Goal: Task Accomplishment & Management: Complete application form

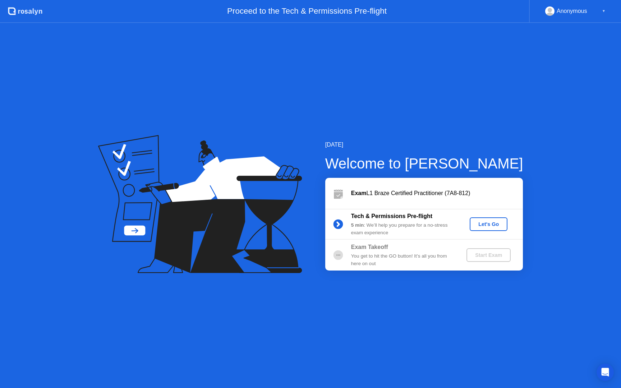
click at [480, 221] on div "Let's Go" at bounding box center [488, 224] width 32 height 6
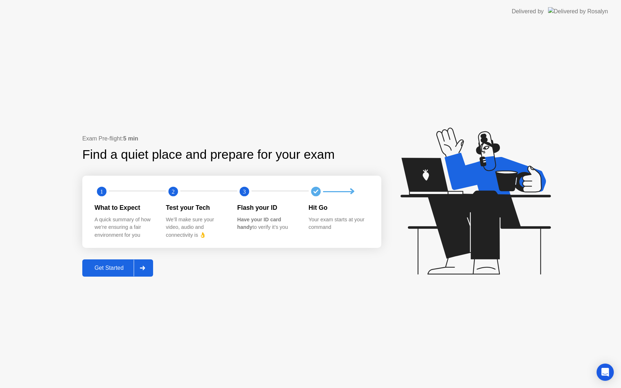
click at [109, 273] on button "Get Started" at bounding box center [117, 267] width 71 height 17
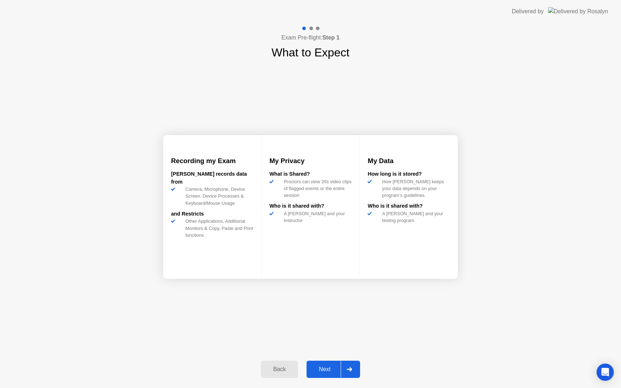
click at [332, 370] on div "Next" at bounding box center [325, 369] width 32 height 6
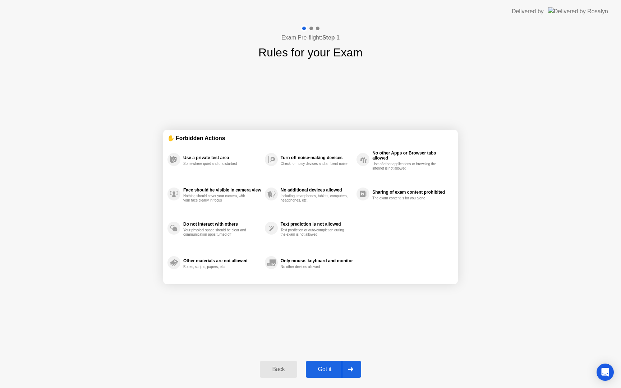
click at [327, 371] on div "Got it" at bounding box center [325, 369] width 34 height 6
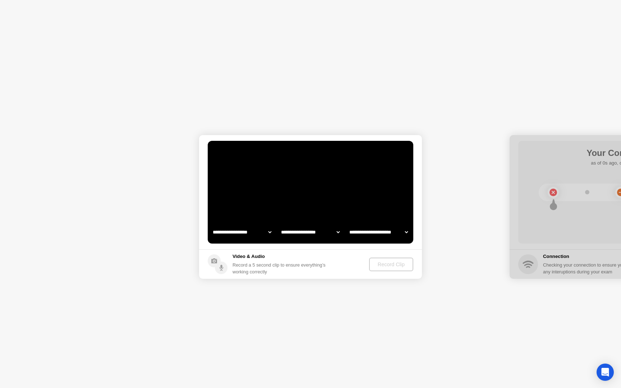
select select "**********"
select select "*******"
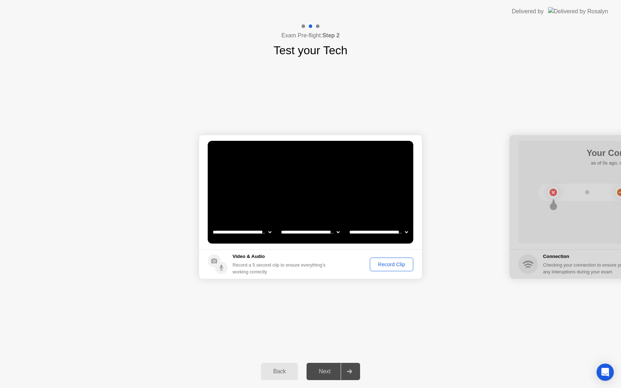
click at [330, 371] on div "Next" at bounding box center [325, 371] width 32 height 6
click at [381, 259] on button "Record Clip" at bounding box center [391, 265] width 43 height 14
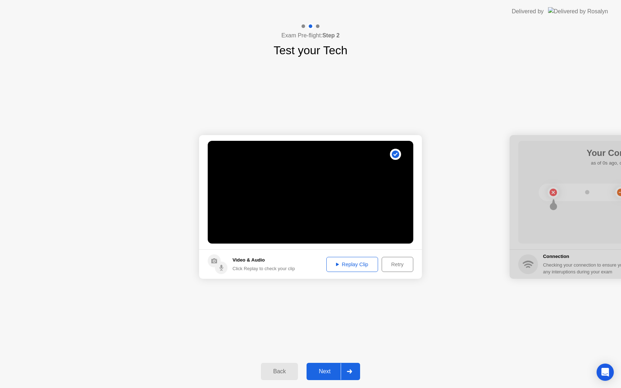
click at [326, 373] on div "Next" at bounding box center [325, 371] width 32 height 6
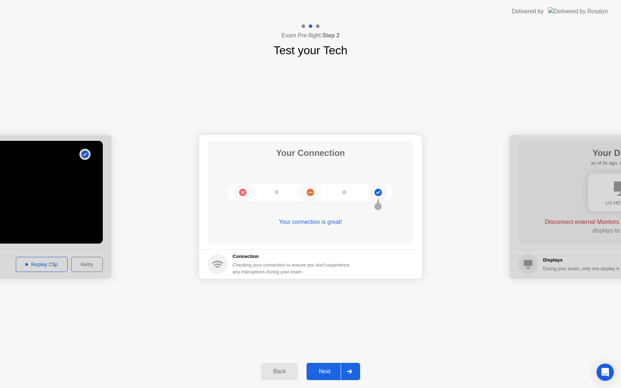
click at [328, 375] on div "Next" at bounding box center [325, 371] width 32 height 6
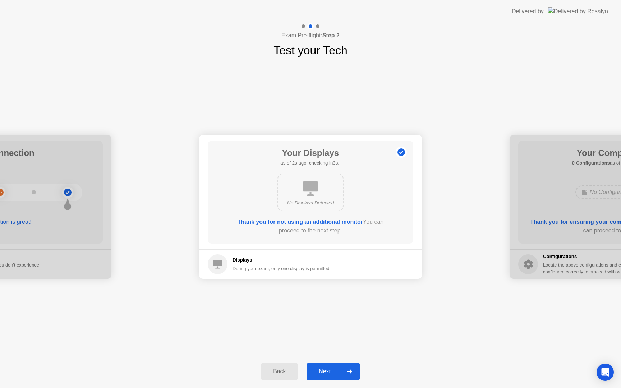
click at [328, 375] on div "Next" at bounding box center [325, 371] width 32 height 6
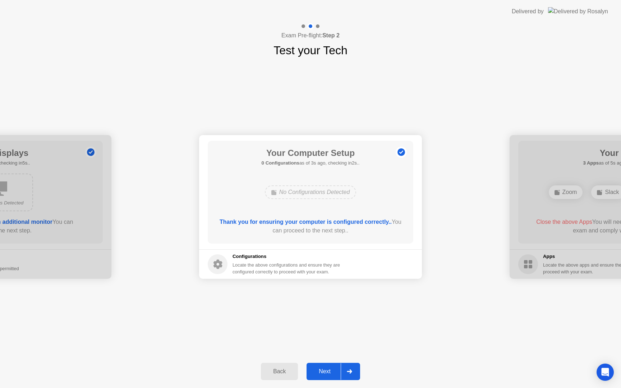
click at [328, 375] on div "Next" at bounding box center [325, 371] width 32 height 6
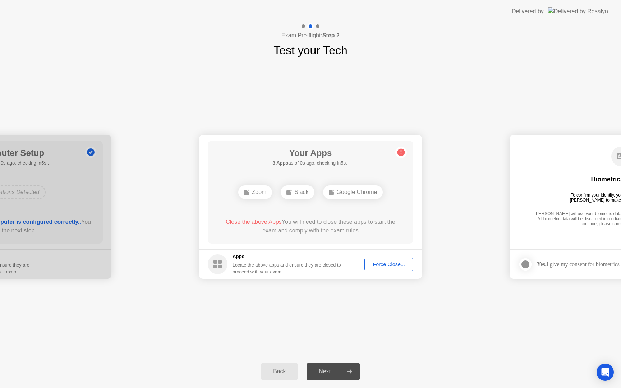
click at [379, 264] on div "Force Close..." at bounding box center [389, 265] width 44 height 6
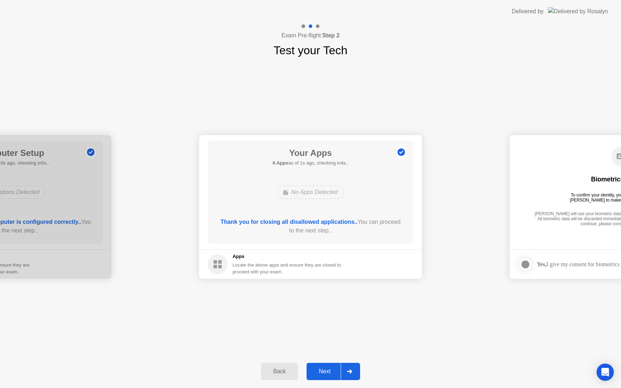
click at [328, 377] on button "Next" at bounding box center [333, 371] width 54 height 17
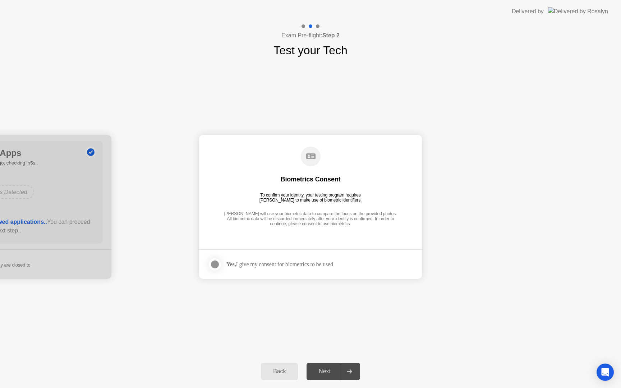
click at [269, 264] on div "Yes, I give my consent for biometrics to be used" at bounding box center [279, 264] width 107 height 7
click at [218, 263] on div at bounding box center [215, 264] width 9 height 9
click at [327, 371] on div "Next" at bounding box center [325, 371] width 32 height 6
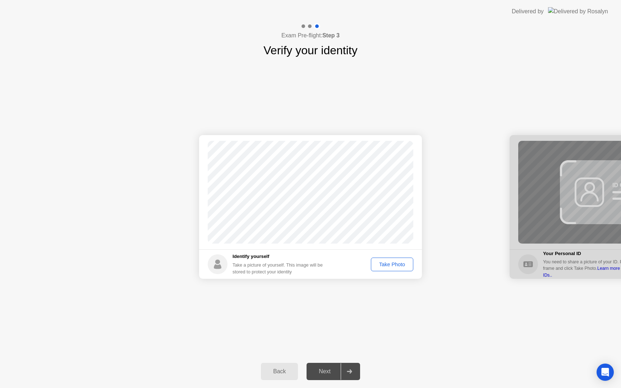
click at [385, 265] on div "Take Photo" at bounding box center [391, 265] width 37 height 6
click at [333, 374] on div "Next" at bounding box center [325, 371] width 32 height 6
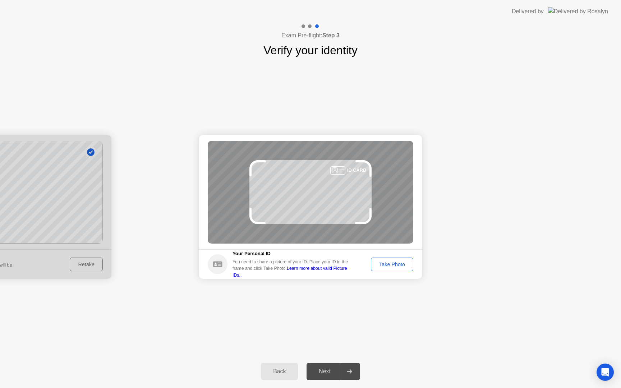
click at [388, 264] on div "Take Photo" at bounding box center [391, 265] width 37 height 6
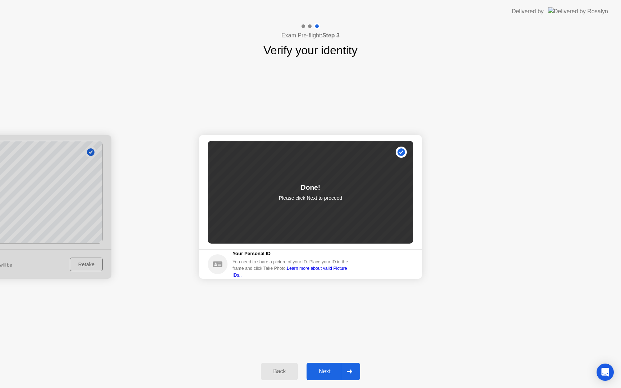
click at [331, 371] on div "Next" at bounding box center [325, 371] width 32 height 6
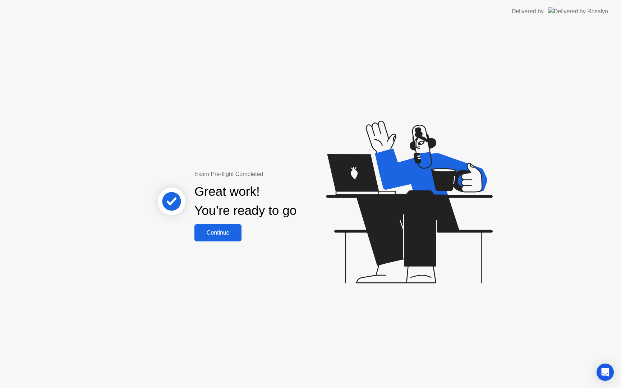
click at [234, 231] on div "Continue" at bounding box center [218, 233] width 43 height 6
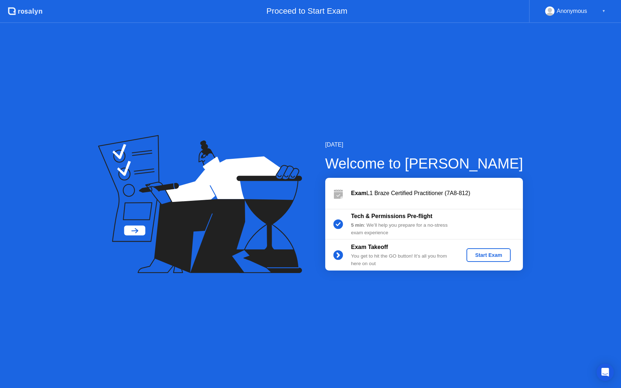
click at [488, 258] on div "Start Exam" at bounding box center [488, 255] width 38 height 6
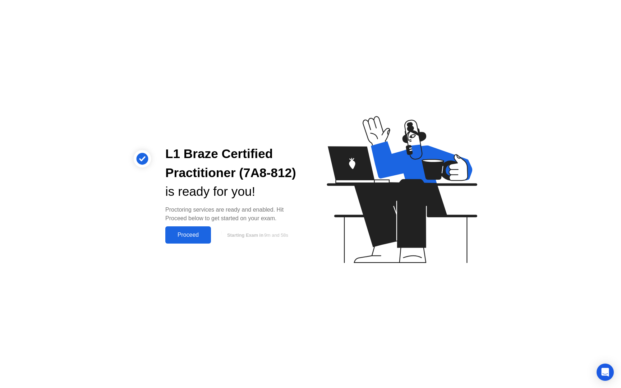
click at [199, 235] on div "Proceed" at bounding box center [187, 235] width 41 height 6
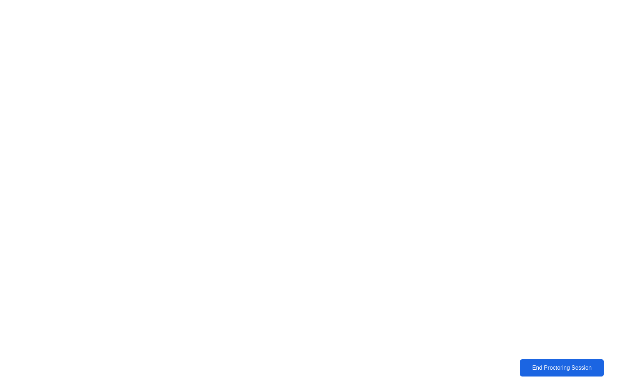
click at [559, 366] on div "End Proctoring Session" at bounding box center [562, 368] width 80 height 6
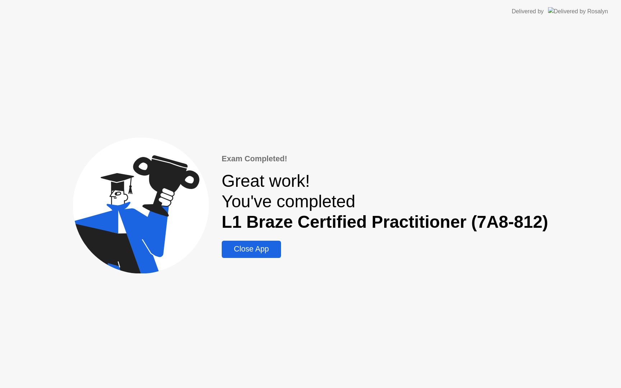
click at [266, 248] on div "Close App" at bounding box center [251, 249] width 55 height 9
